Goal: Find specific page/section: Find specific page/section

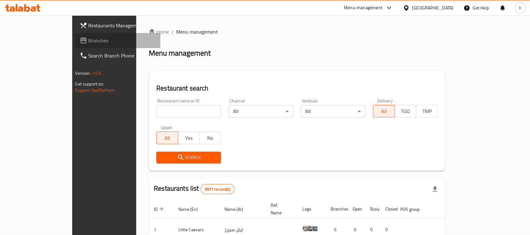
click at [89, 40] on span "Branches" at bounding box center [122, 41] width 67 height 8
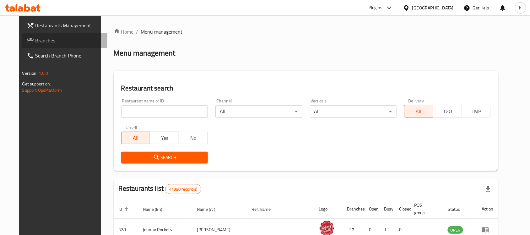
click at [36, 40] on span "Branches" at bounding box center [69, 41] width 67 height 8
